Goal: Task Accomplishment & Management: Complete application form

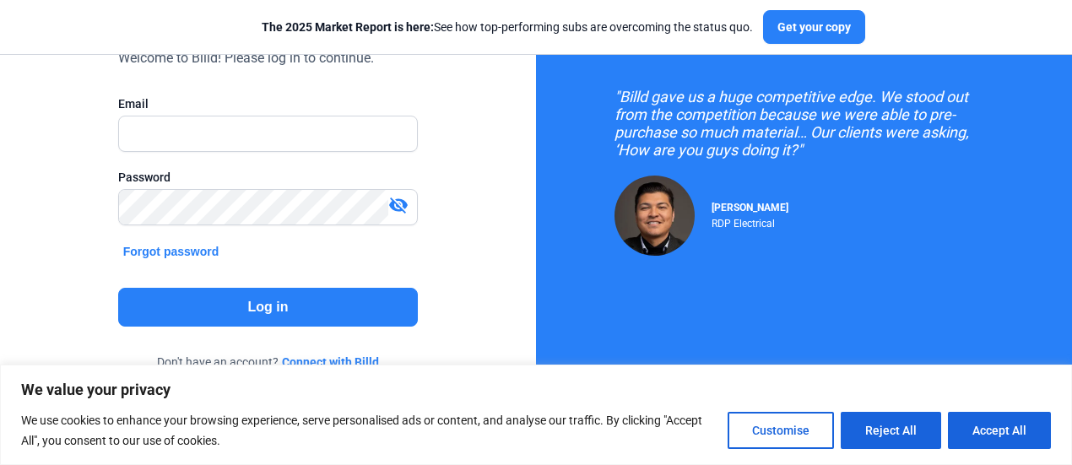
scroll to position [185, 0]
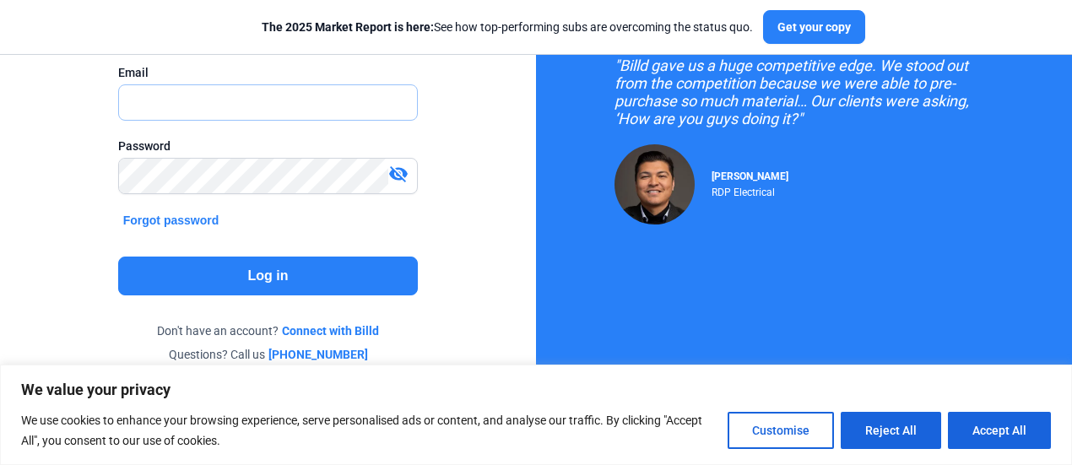
type input "[PERSON_NAME][EMAIL_ADDRESS][DOMAIN_NAME]"
click at [280, 277] on button "Log in" at bounding box center [268, 276] width 301 height 39
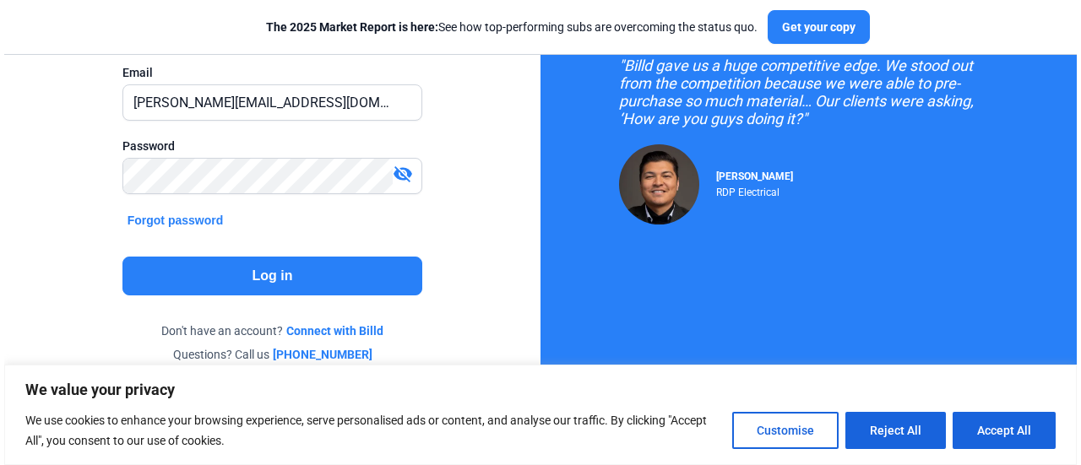
scroll to position [0, 0]
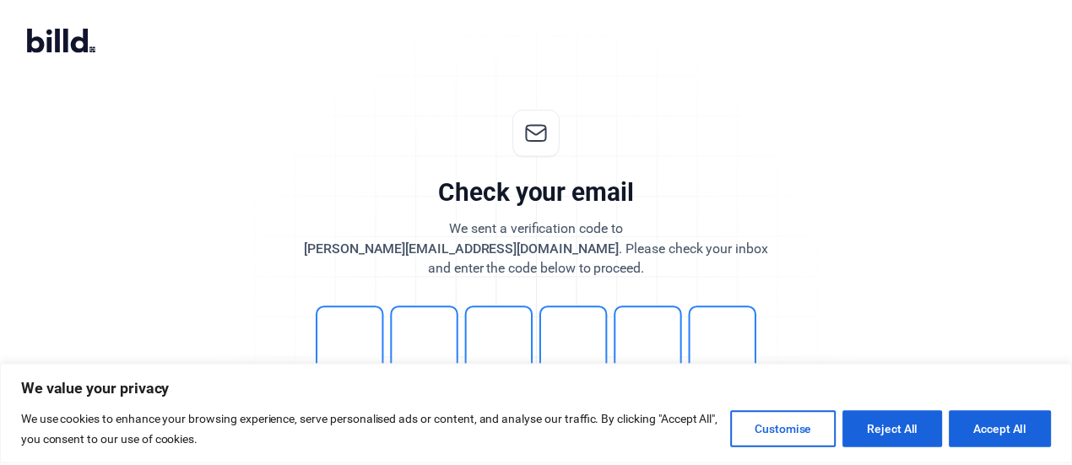
scroll to position [77, 0]
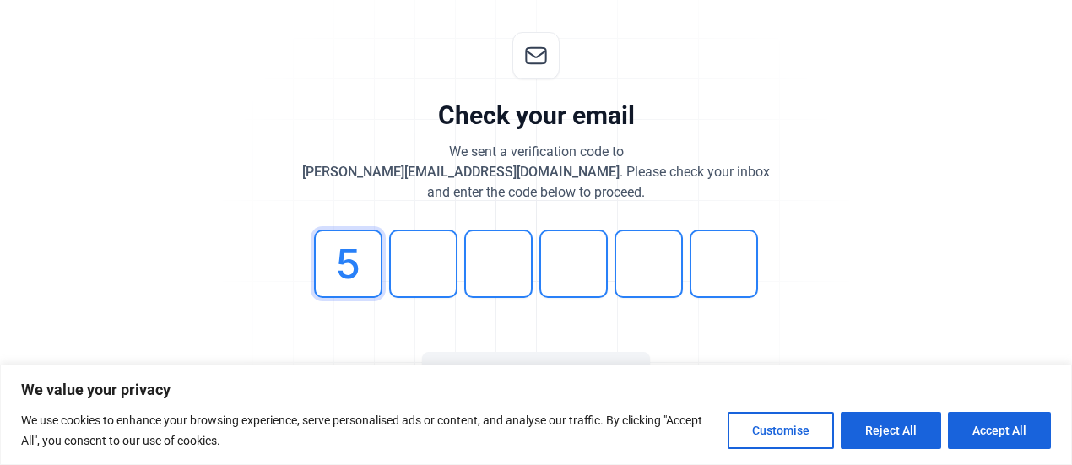
type input "5"
type input "3"
type input "9"
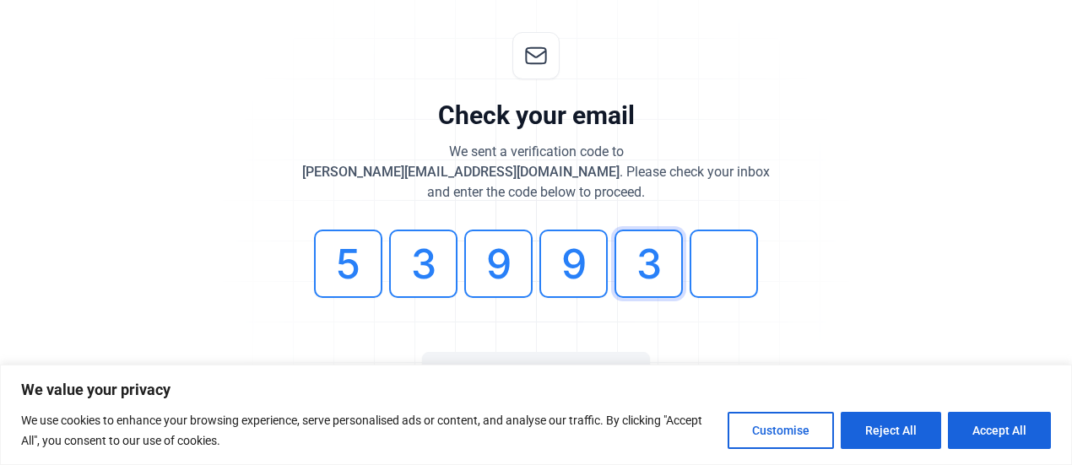
type input "3"
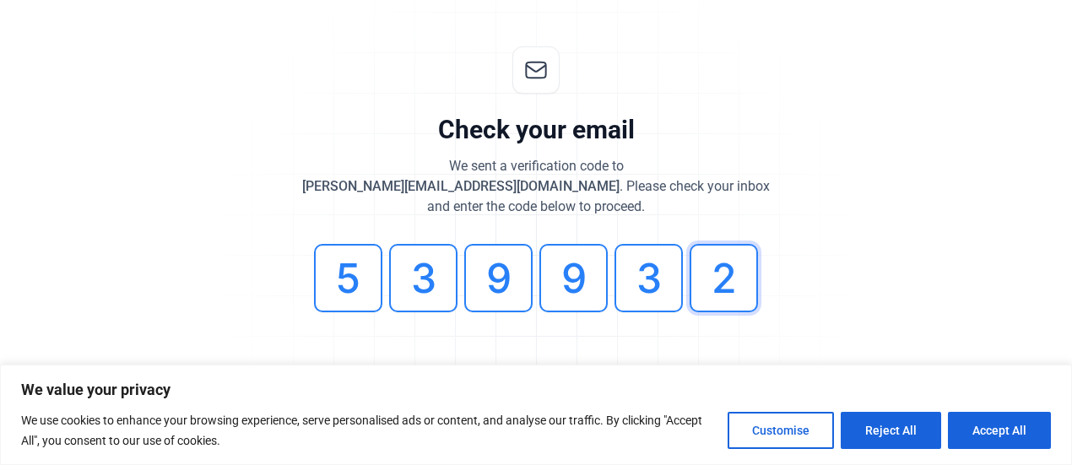
scroll to position [67, 0]
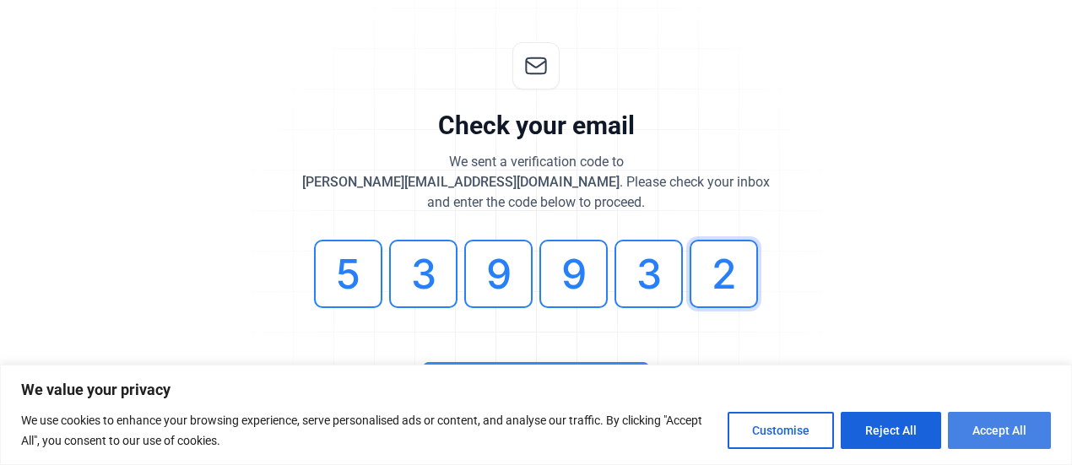
type input "2"
click at [981, 435] on button "Accept All" at bounding box center [999, 430] width 103 height 37
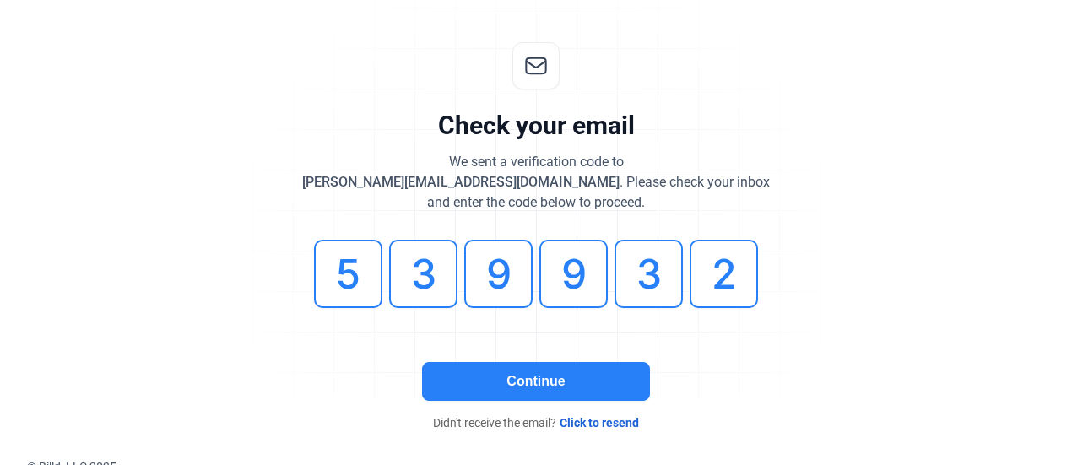
scroll to position [0, 0]
click at [499, 373] on button "Continue" at bounding box center [536, 381] width 228 height 39
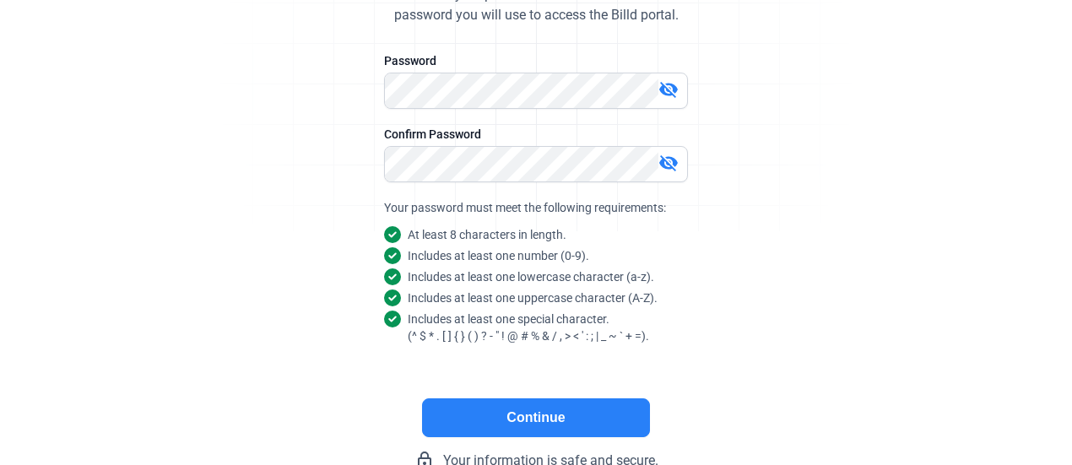
click at [632, 418] on button "Continue" at bounding box center [536, 418] width 228 height 39
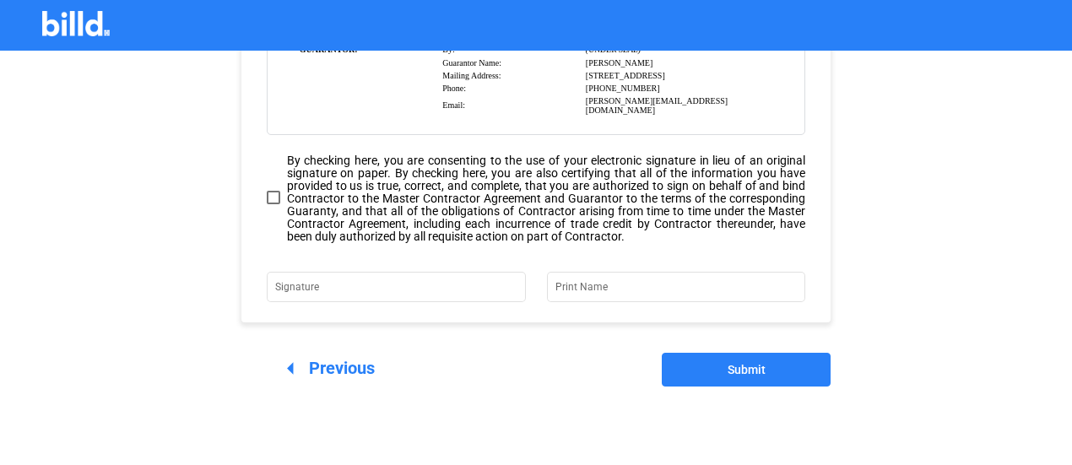
scroll to position [336, 0]
click at [270, 196] on span at bounding box center [274, 197] width 14 height 14
click at [0, 0] on input "By checking here, you are consenting to the use of your electronic signature in…" at bounding box center [0, 0] width 0 height 0
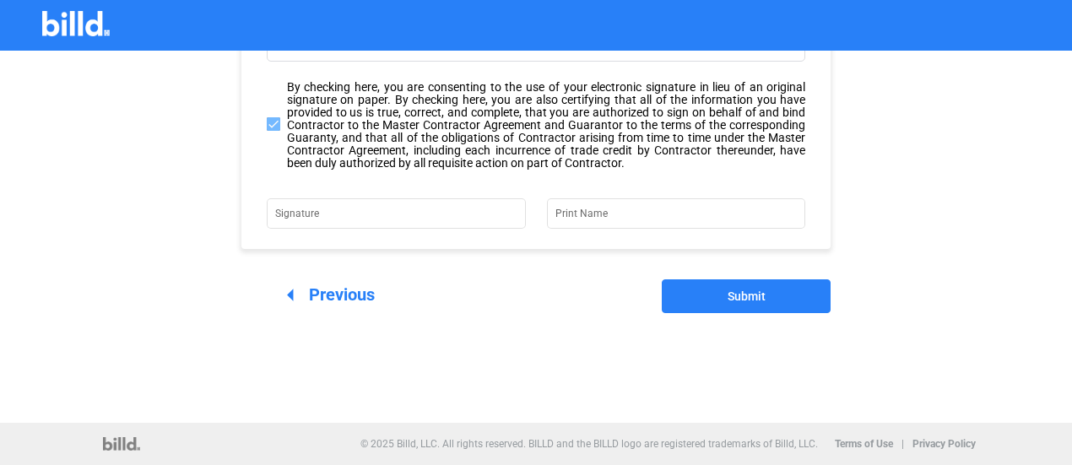
scroll to position [410, 0]
click at [338, 204] on input "Signature" at bounding box center [385, 212] width 221 height 24
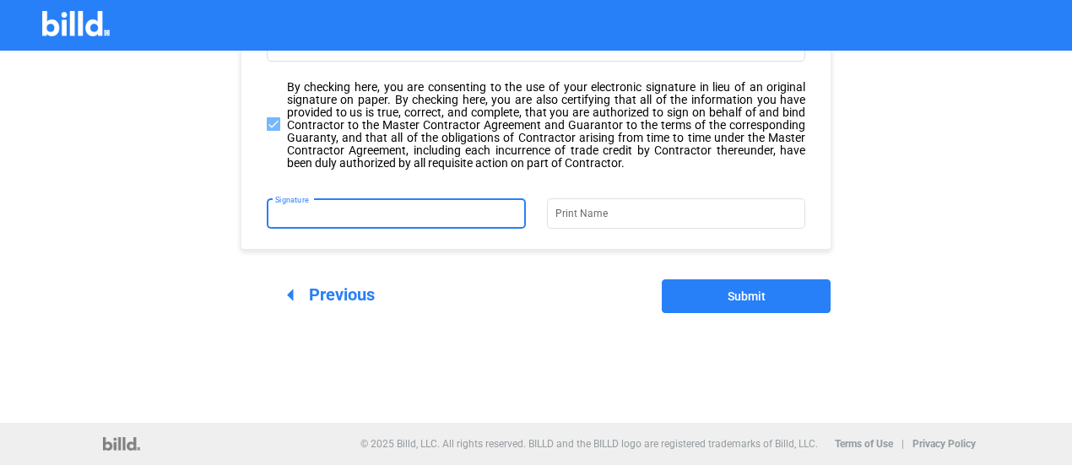
click at [402, 223] on input "Signature" at bounding box center [396, 212] width 242 height 24
click at [591, 213] on input "Print Name" at bounding box center [666, 212] width 221 height 24
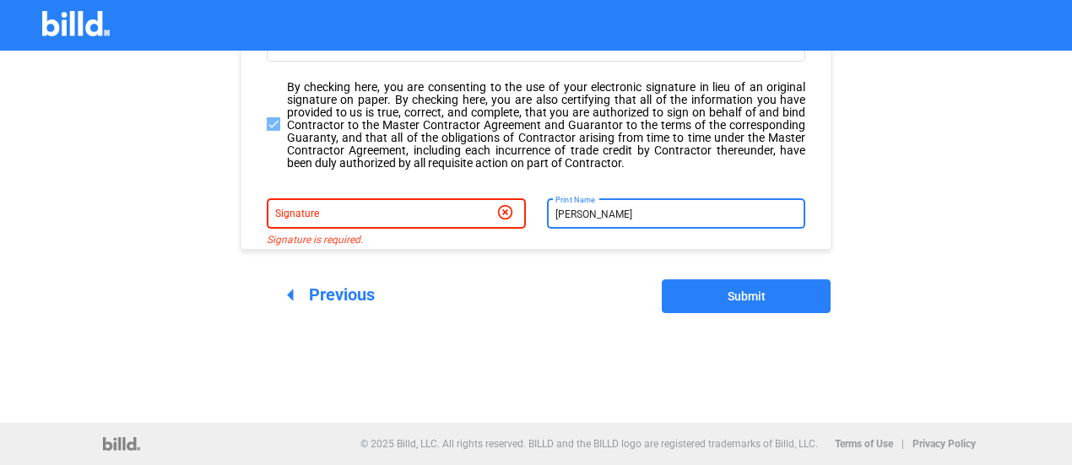
type input "[PERSON_NAME]"
click at [313, 228] on mat-form-field "Signature highlight_off" at bounding box center [396, 213] width 259 height 37
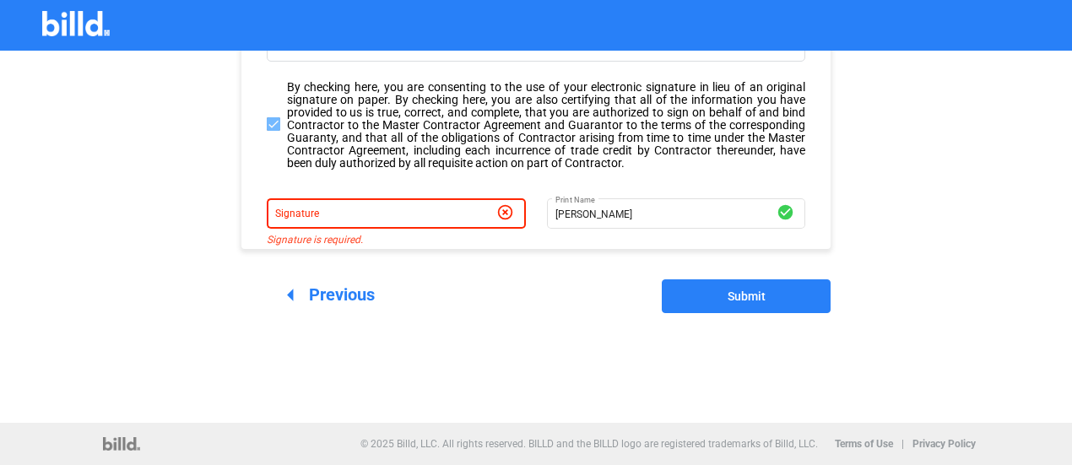
click at [313, 220] on input "Signature" at bounding box center [385, 212] width 221 height 24
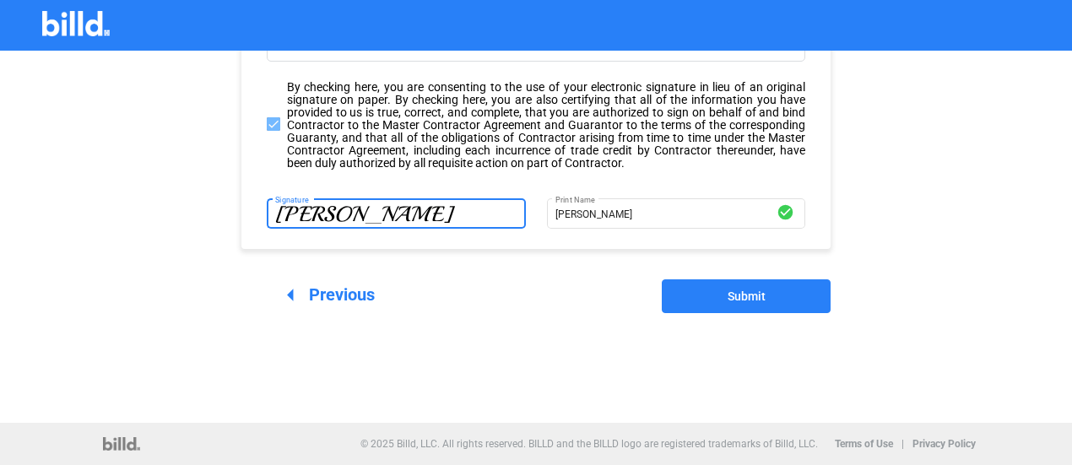
type input "[PERSON_NAME]"
click at [318, 294] on span "arrow_left Previous" at bounding box center [325, 295] width 99 height 20
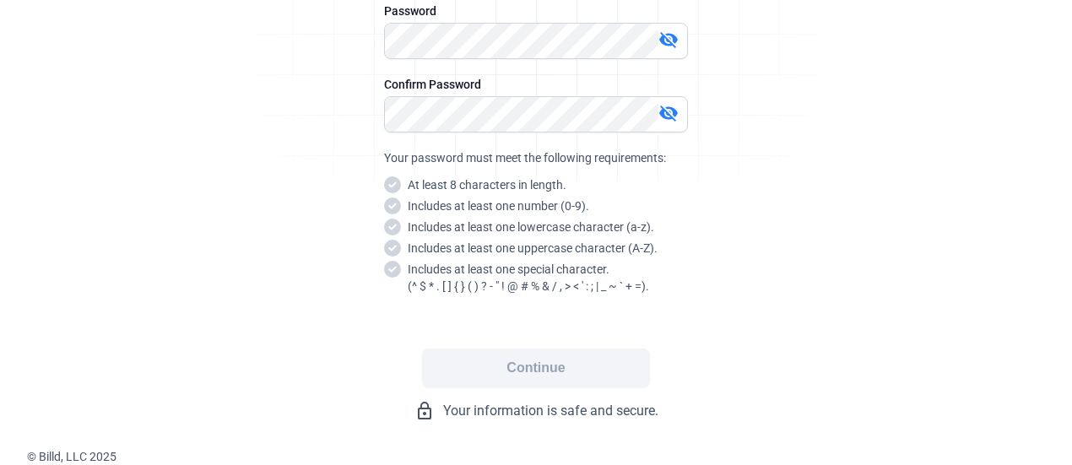
scroll to position [88, 0]
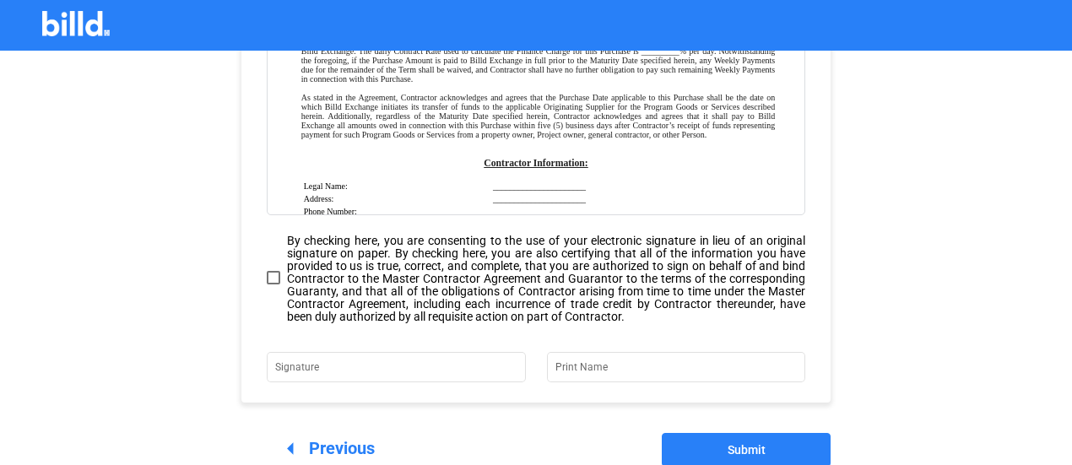
scroll to position [263, 0]
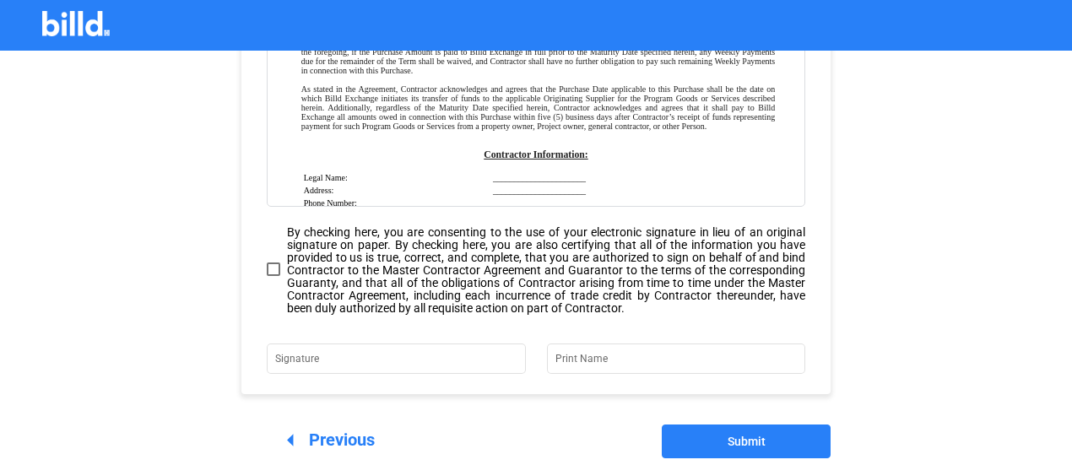
click at [274, 269] on span at bounding box center [274, 270] width 14 height 14
click at [0, 0] on input "By checking here, you are consenting to the use of your electronic signature in…" at bounding box center [0, 0] width 0 height 0
click at [326, 365] on input "Signature" at bounding box center [385, 357] width 221 height 24
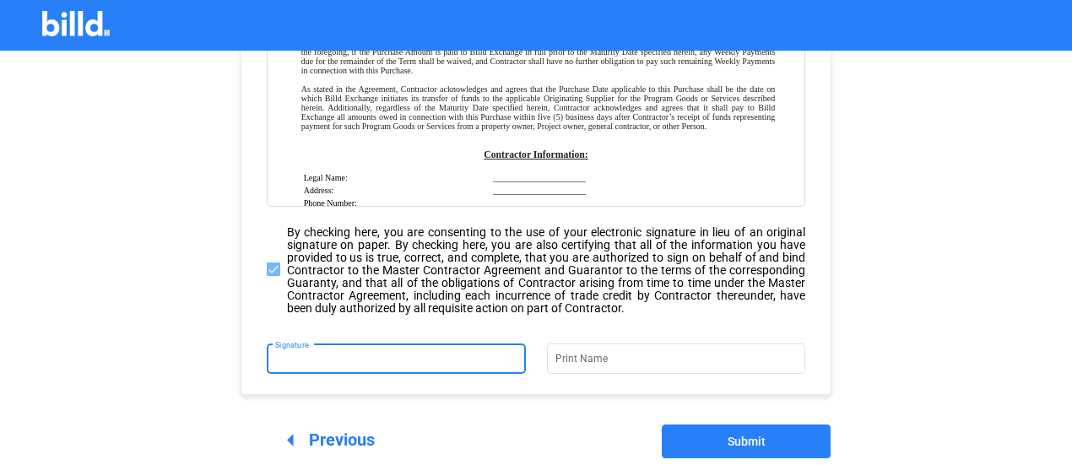
type input "[PERSON_NAME]"
click at [611, 355] on input "Print Name" at bounding box center [666, 357] width 221 height 24
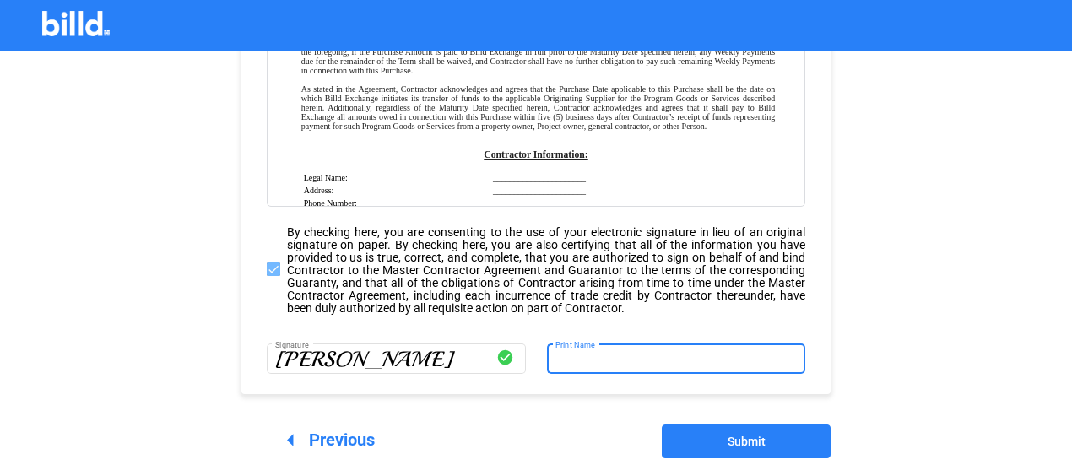
type input "[PERSON_NAME]"
drag, startPoint x: 686, startPoint y: 437, endPoint x: 390, endPoint y: 409, distance: 296.9
click at [687, 436] on button "Submit" at bounding box center [746, 442] width 169 height 34
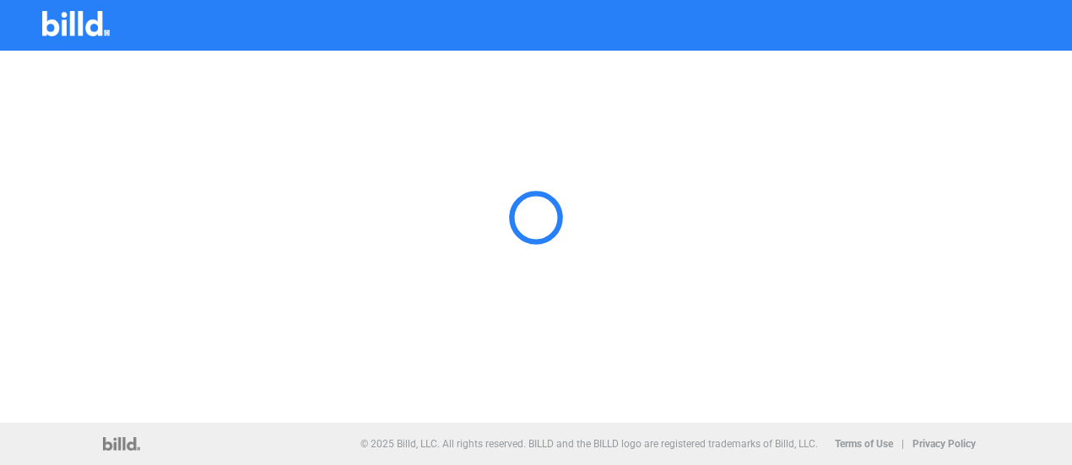
scroll to position [0, 0]
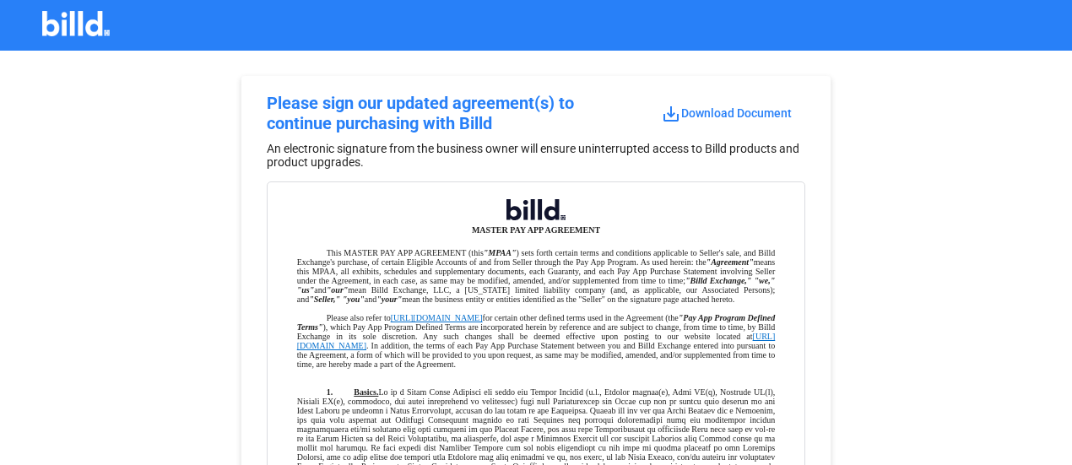
click at [696, 107] on span "save_alt Download Document" at bounding box center [726, 113] width 131 height 14
